Goal: Check status: Check status

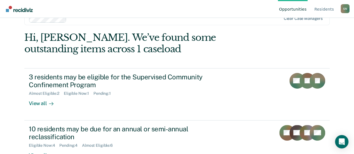
scroll to position [28, 0]
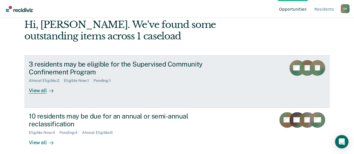
click at [103, 82] on div "Pending : 1" at bounding box center [105, 80] width 22 height 5
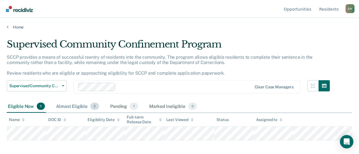
click at [90, 106] on span "2" at bounding box center [94, 106] width 9 height 7
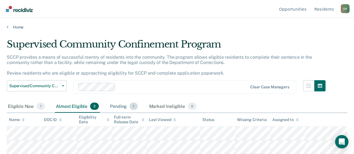
scroll to position [7, 0]
click at [111, 101] on div "Pending 1" at bounding box center [124, 107] width 30 height 12
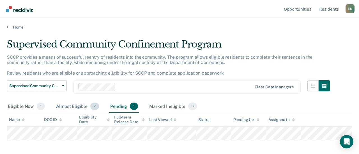
click at [77, 107] on div "Almost Eligible 2" at bounding box center [77, 107] width 45 height 12
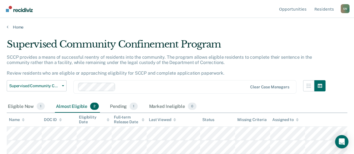
scroll to position [7, 0]
click at [18, 101] on div "Eligible Now 1" at bounding box center [26, 107] width 39 height 12
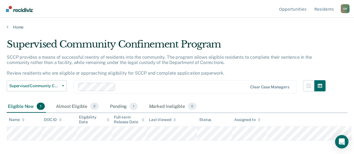
scroll to position [0, 0]
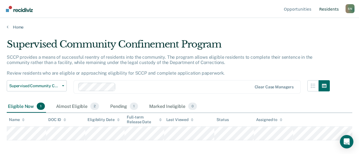
click at [328, 9] on link "Resident s" at bounding box center [329, 9] width 22 height 18
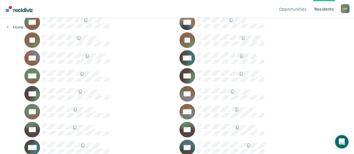
scroll to position [370, 0]
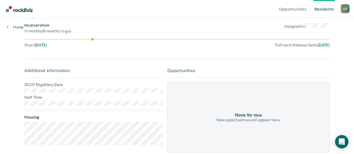
scroll to position [43, 0]
